Goal: Task Accomplishment & Management: Complete application form

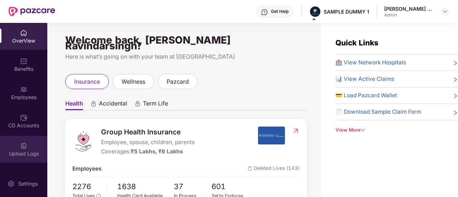
click at [19, 149] on div "Upload Logs" at bounding box center [23, 149] width 47 height 27
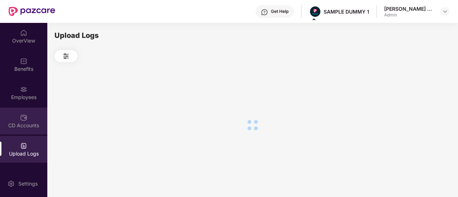
click at [20, 129] on div "CD Accounts" at bounding box center [23, 125] width 47 height 7
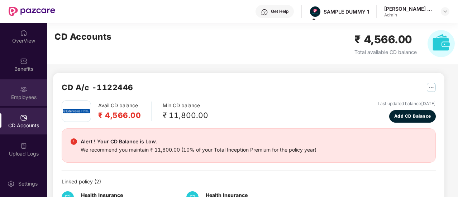
click at [20, 88] on img at bounding box center [23, 89] width 7 height 7
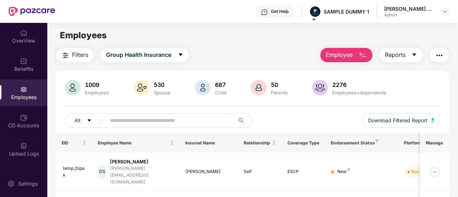
click at [358, 51] on button "Employee" at bounding box center [346, 55] width 52 height 14
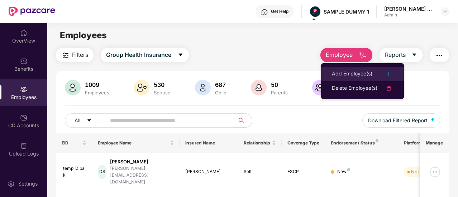
click at [368, 73] on div "Add Employee(s)" at bounding box center [352, 74] width 40 height 9
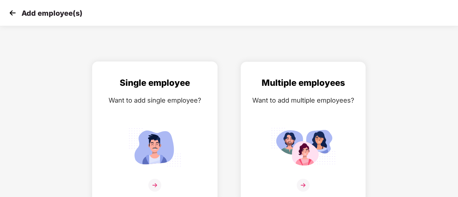
click at [171, 134] on img at bounding box center [155, 147] width 64 height 45
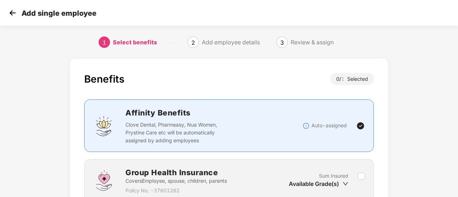
click at [11, 15] on img at bounding box center [12, 13] width 11 height 11
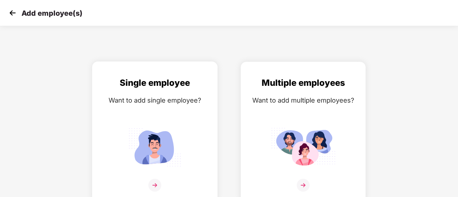
click at [150, 109] on div "Single employee Want to add single employee?" at bounding box center [155, 138] width 110 height 125
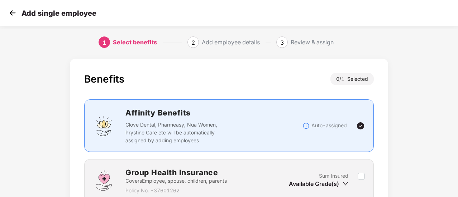
click at [9, 13] on img at bounding box center [12, 13] width 11 height 11
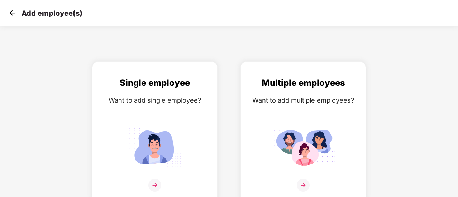
click at [9, 13] on img at bounding box center [12, 13] width 11 height 11
